Goal: Information Seeking & Learning: Learn about a topic

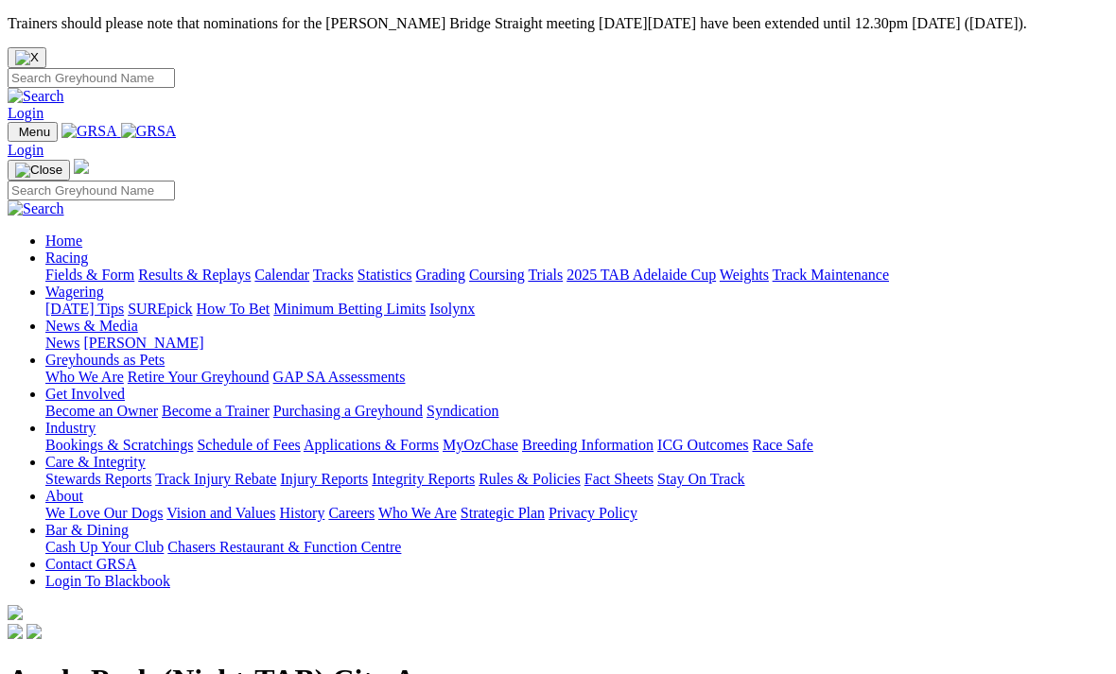
click at [147, 123] on img at bounding box center [149, 131] width 56 height 17
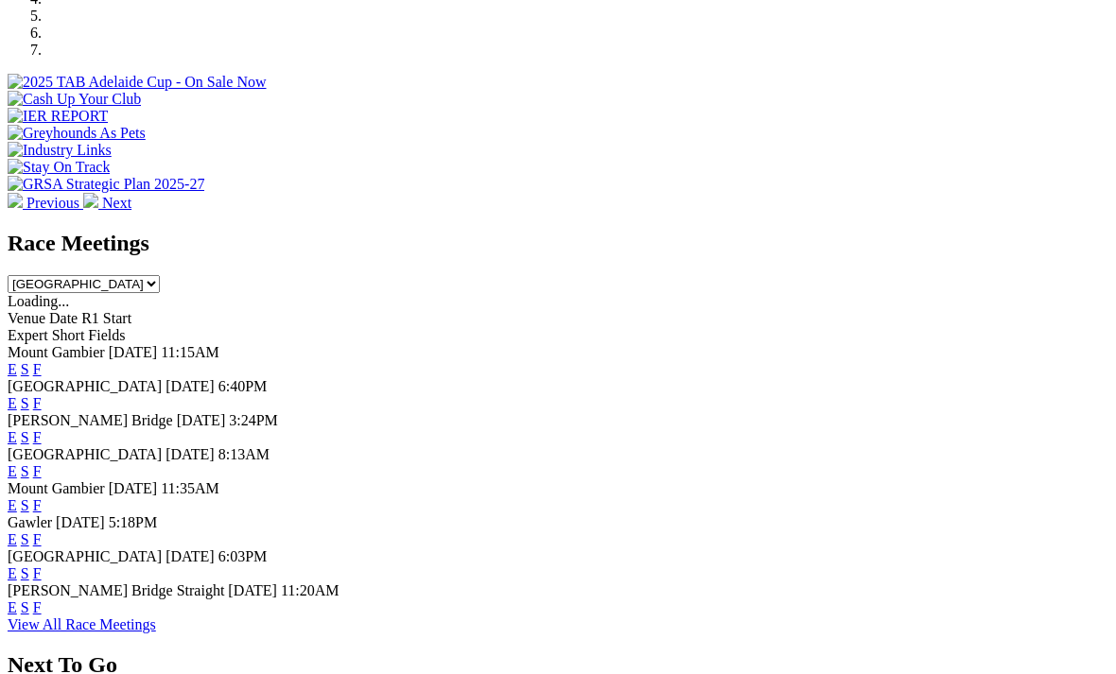
click at [17, 566] on link "E" at bounding box center [12, 574] width 9 height 16
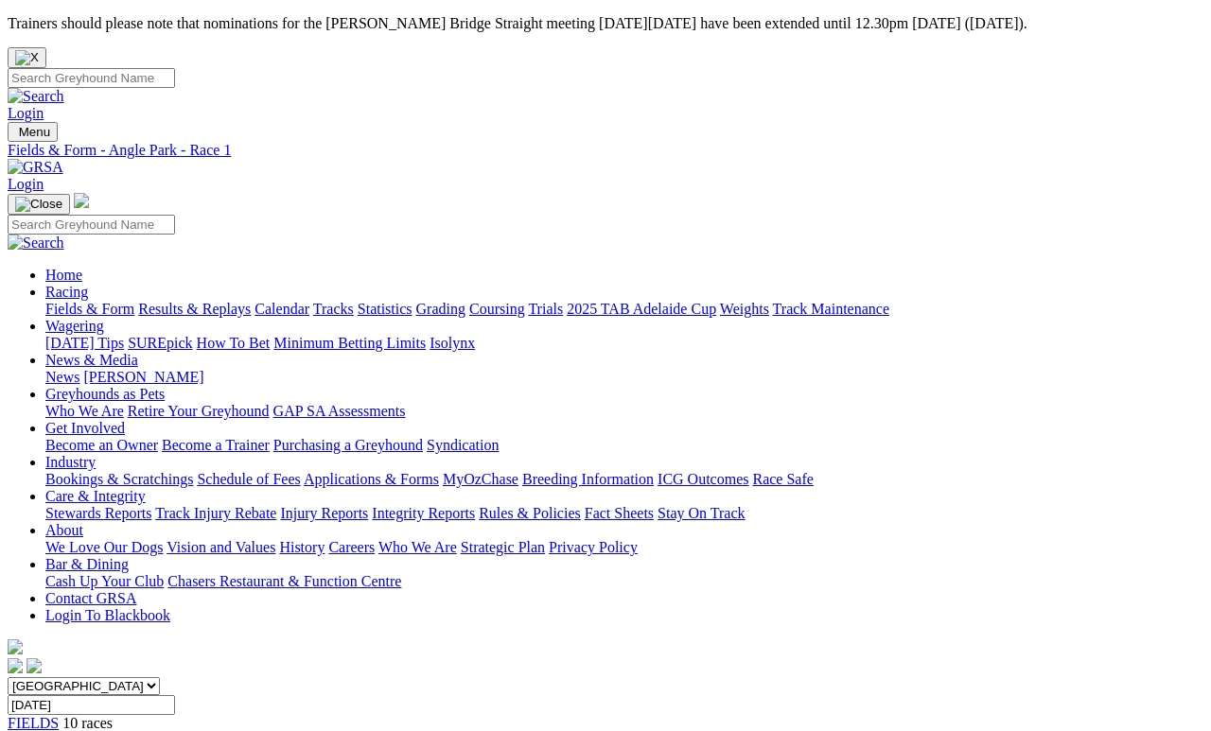
scroll to position [9, 0]
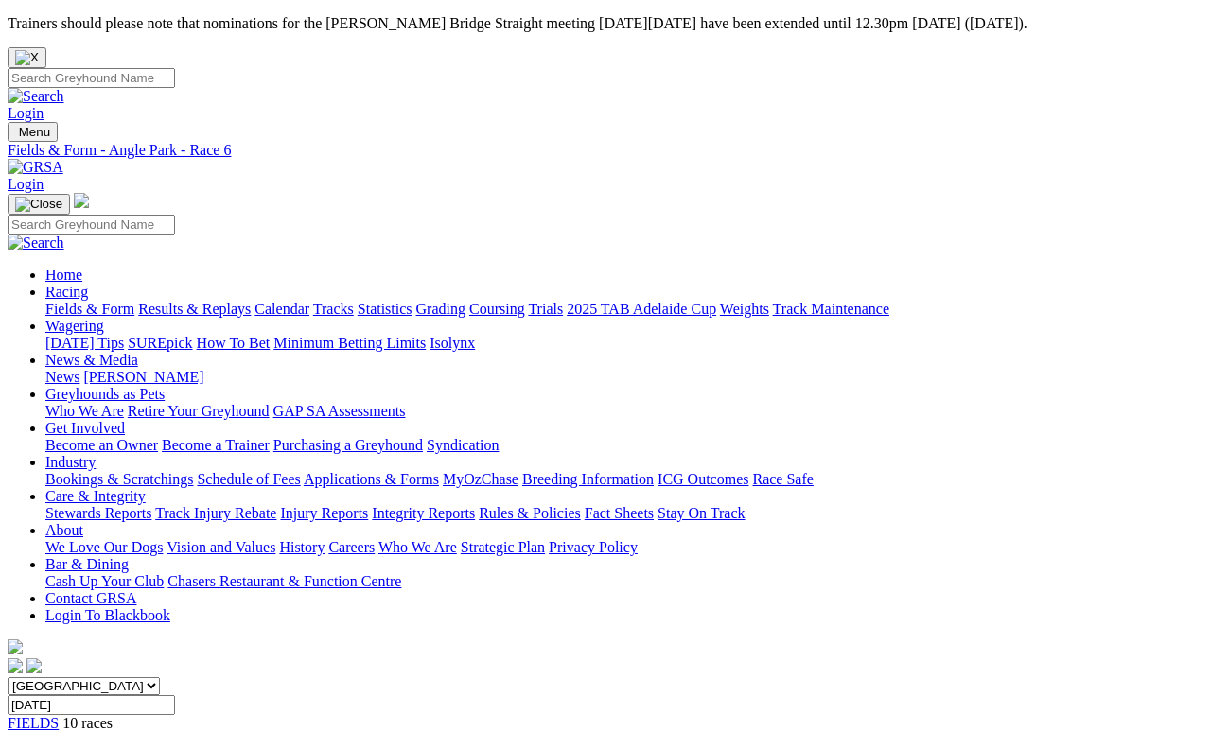
scroll to position [9, 0]
